Goal: Navigation & Orientation: Find specific page/section

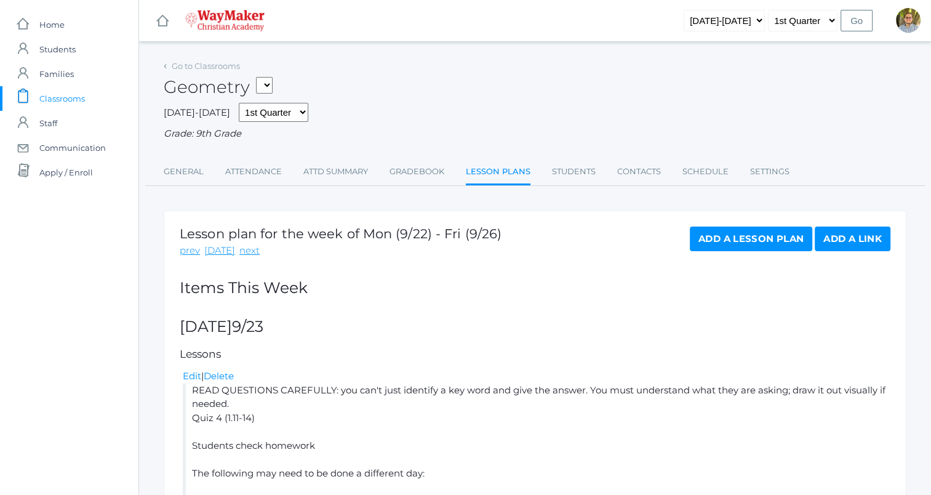
click at [74, 96] on span "Classrooms" at bounding box center [62, 98] width 46 height 25
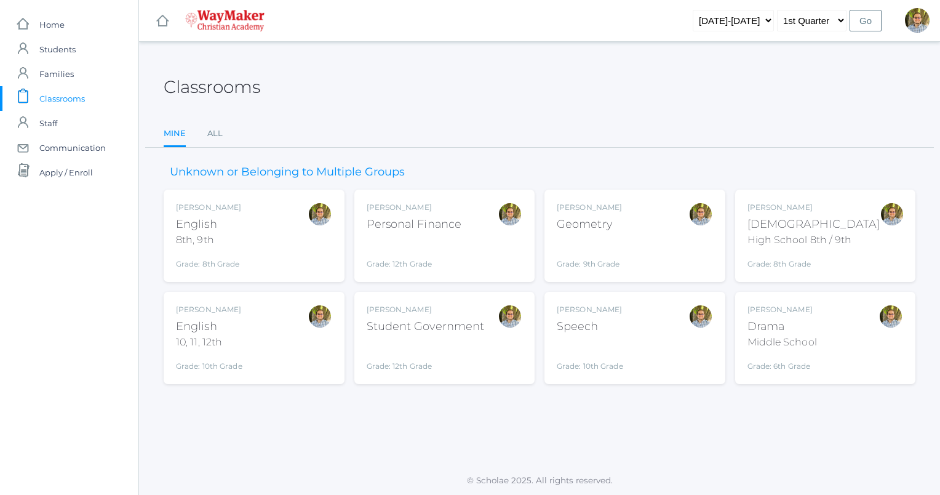
click at [645, 251] on div "[PERSON_NAME] Geometry Grade: 9th Grade GEOM" at bounding box center [635, 236] width 156 height 68
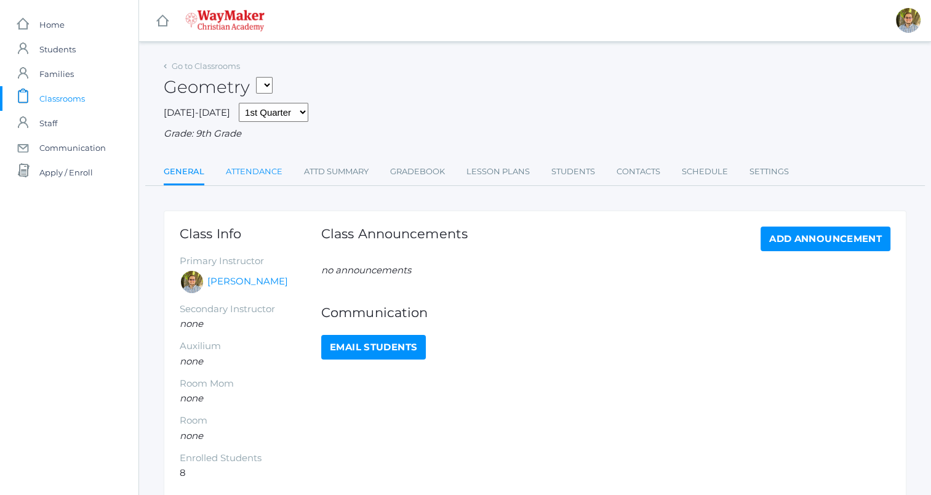
click at [269, 170] on link "Attendance" at bounding box center [254, 171] width 57 height 25
